Goal: Information Seeking & Learning: Learn about a topic

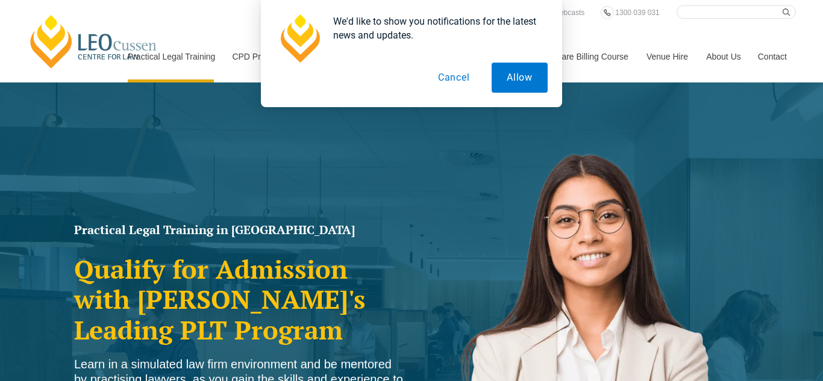
click at [457, 75] on button "Cancel" at bounding box center [454, 78] width 62 height 30
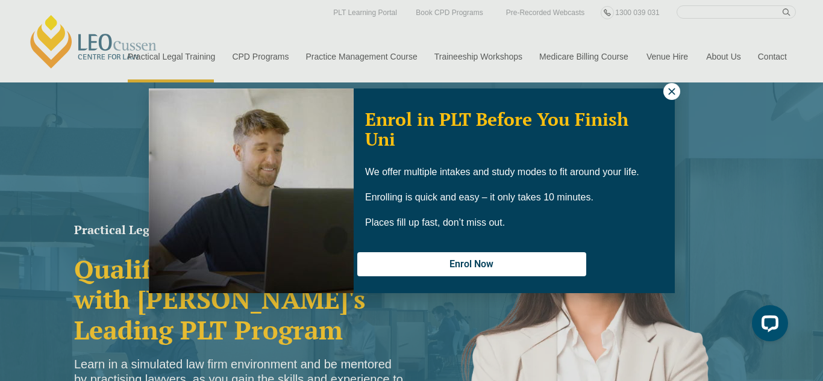
click at [256, 58] on div "Enrol in PLT Before You Finish Uni We offer multiple intakes and study modes to…" at bounding box center [411, 190] width 823 height 381
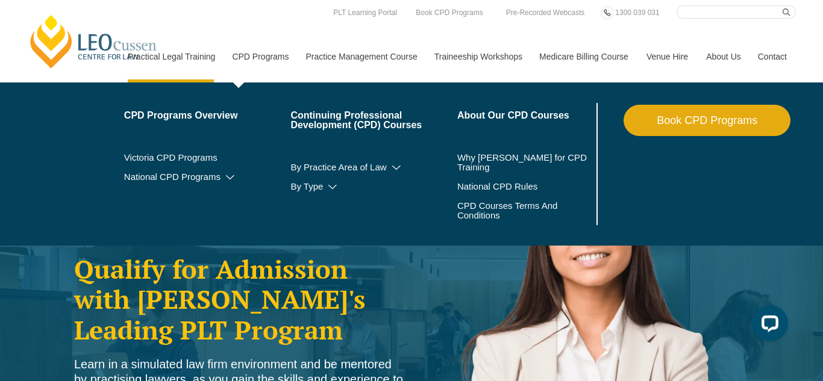
click at [260, 58] on link "CPD Programs" at bounding box center [259, 57] width 73 height 52
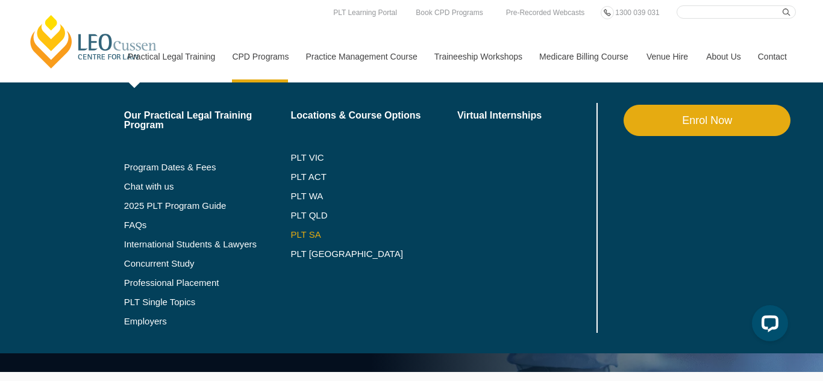
click at [307, 231] on link "PLT SA" at bounding box center [373, 235] width 167 height 10
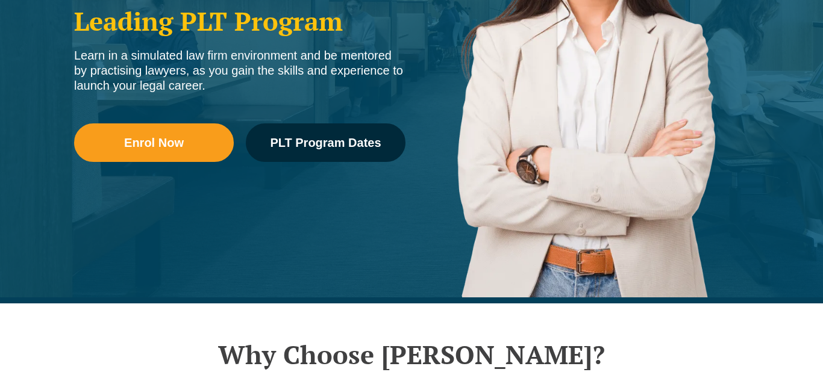
scroll to position [332, 0]
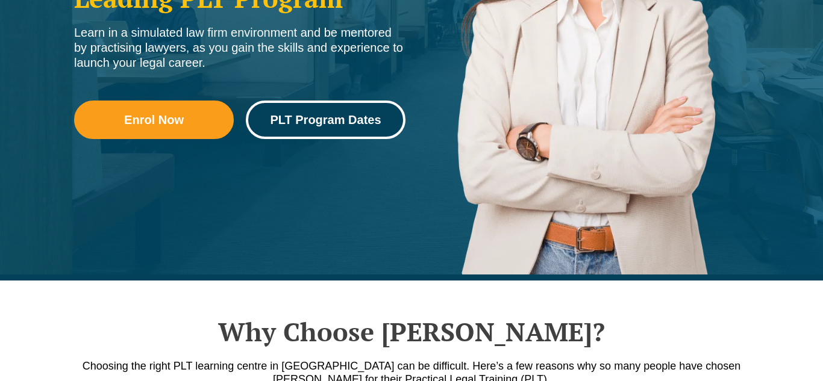
click at [334, 121] on span "PLT Program Dates" at bounding box center [325, 120] width 111 height 12
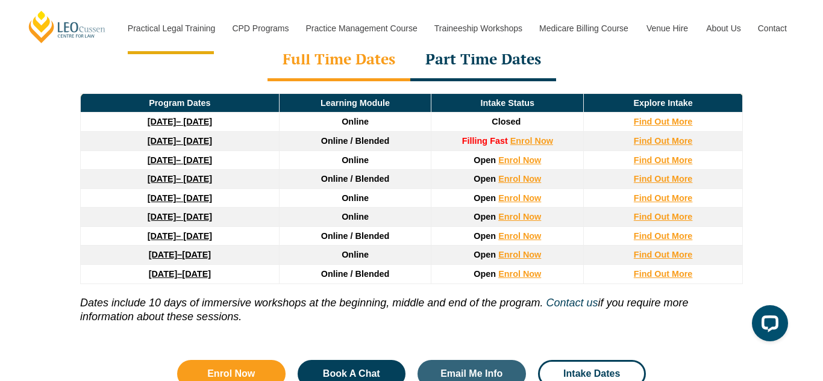
scroll to position [1679, 0]
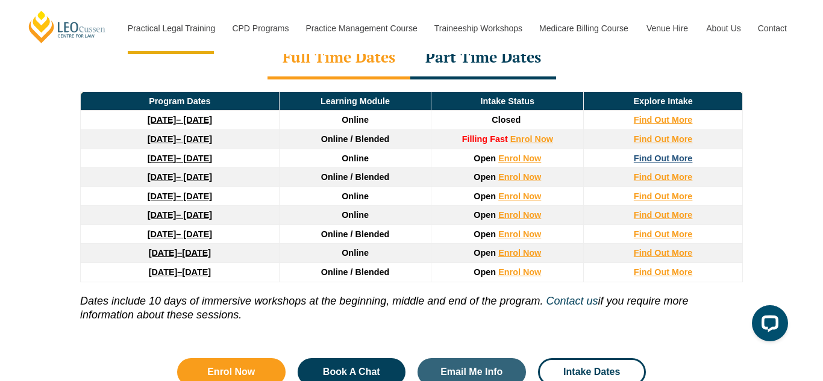
click at [660, 154] on strong "Find Out More" at bounding box center [663, 159] width 59 height 10
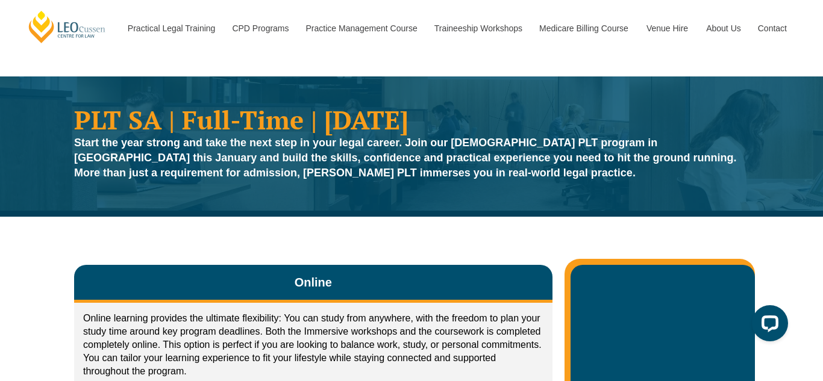
scroll to position [12, 0]
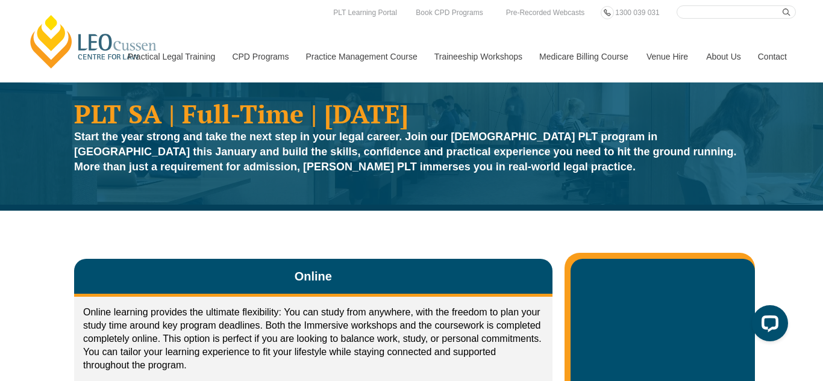
click at [718, 12] on input "Search here" at bounding box center [735, 11] width 119 height 13
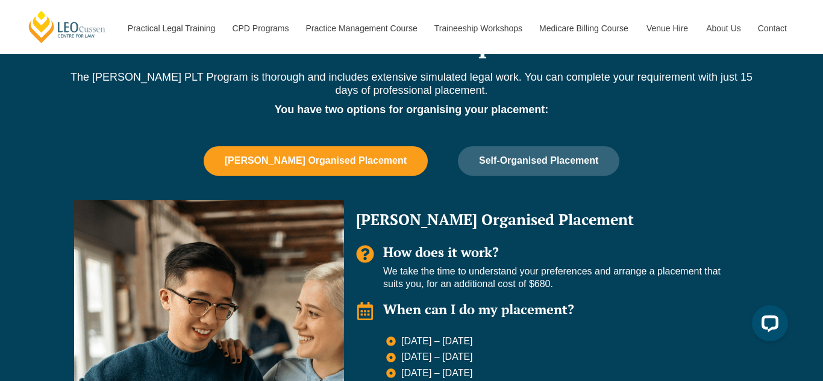
scroll to position [987, 0]
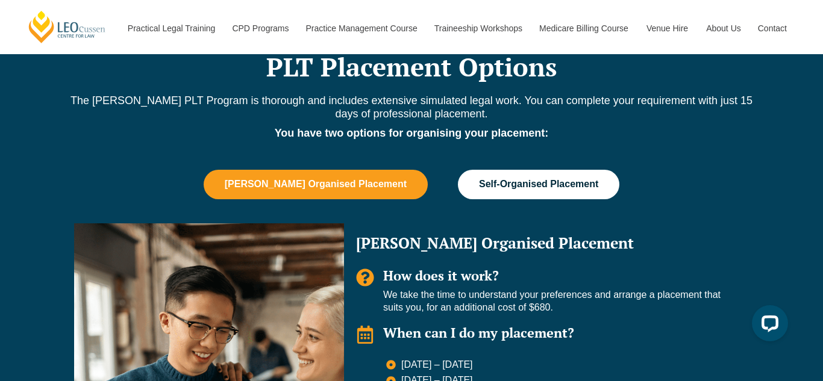
click at [501, 179] on span "Self-Organised Placement" at bounding box center [538, 184] width 119 height 11
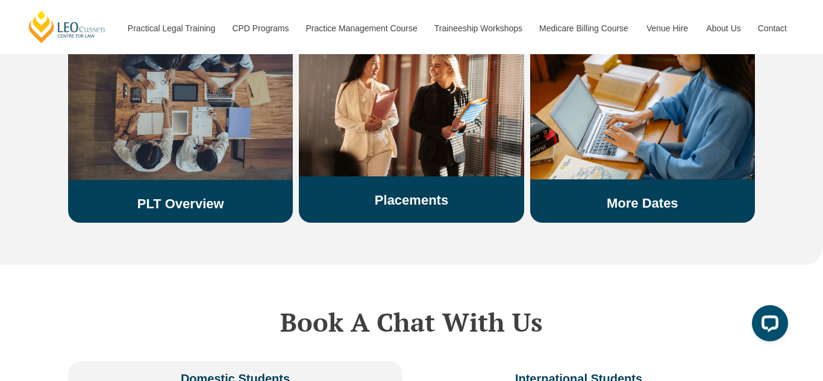
scroll to position [2400, 0]
